Goal: Navigation & Orientation: Find specific page/section

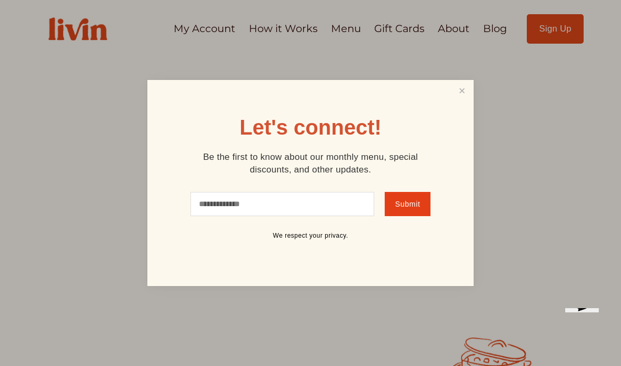
click at [462, 92] on link "Close" at bounding box center [462, 91] width 20 height 19
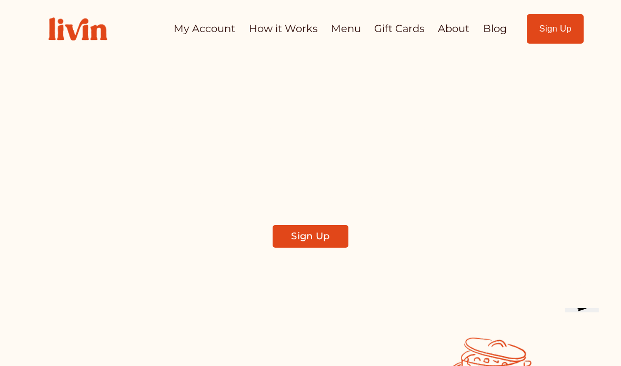
click at [292, 23] on link "How it Works" at bounding box center [283, 28] width 68 height 21
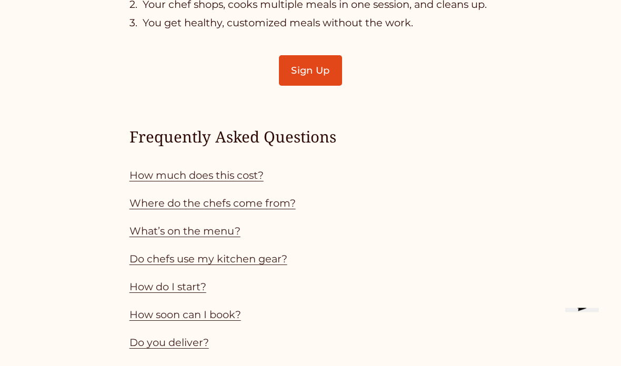
scroll to position [745, 0]
click at [151, 252] on link "Do chefs use my kitchen gear?" at bounding box center [208, 258] width 158 height 13
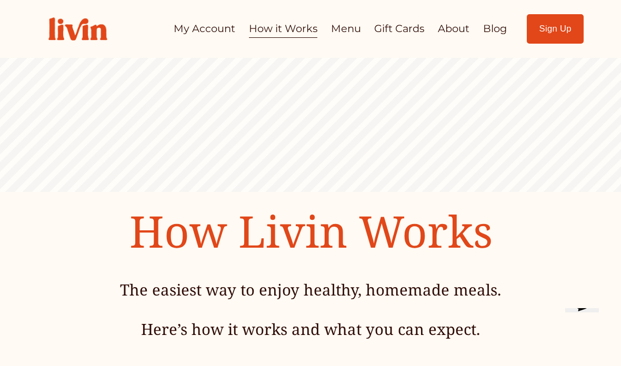
click at [343, 31] on link "Menu" at bounding box center [346, 28] width 30 height 21
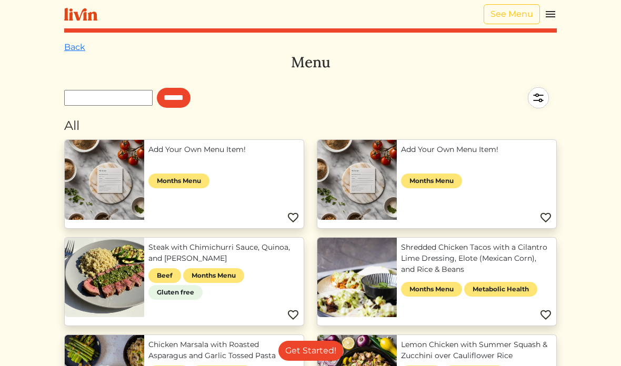
click at [446, 148] on link "Add Your Own Menu Item!" at bounding box center [476, 149] width 151 height 11
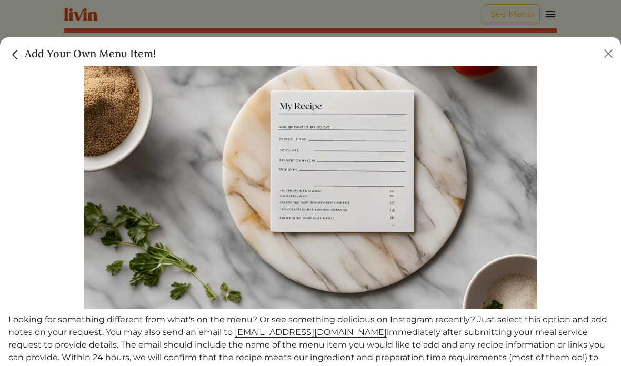
scroll to position [79, 0]
click at [14, 57] on img "Close" at bounding box center [15, 55] width 14 height 14
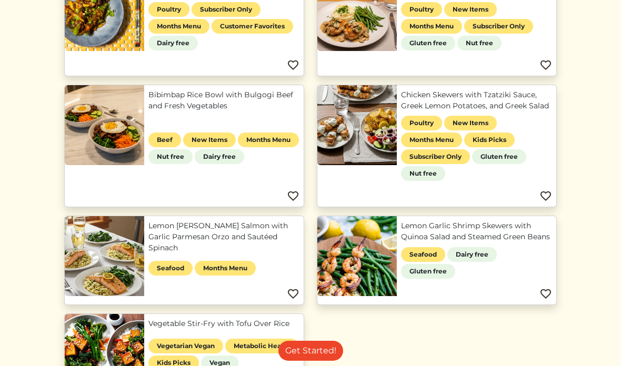
scroll to position [698, 0]
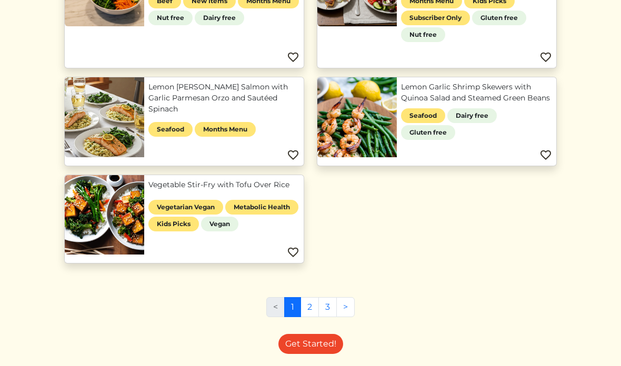
click at [314, 311] on link "2" at bounding box center [309, 307] width 18 height 20
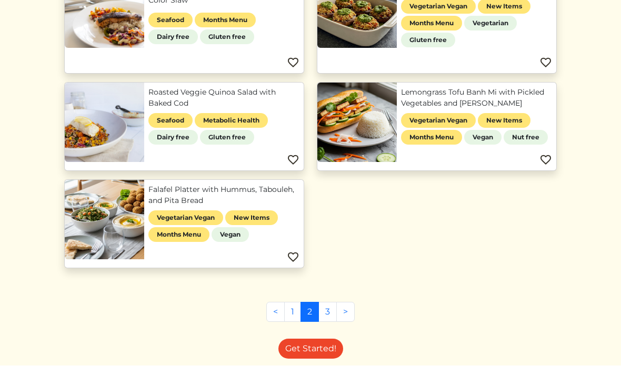
scroll to position [523, 0]
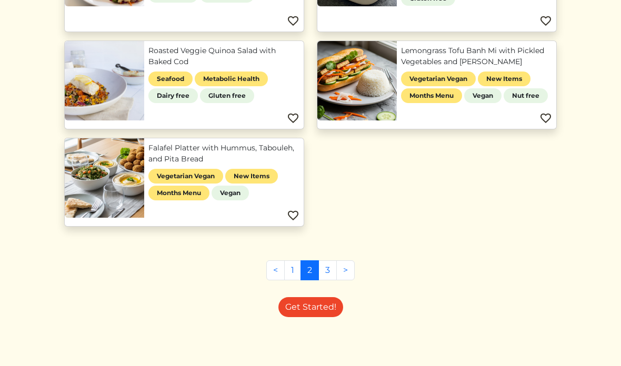
click at [326, 269] on link "3" at bounding box center [327, 270] width 18 height 20
